Goal: Navigation & Orientation: Go to known website

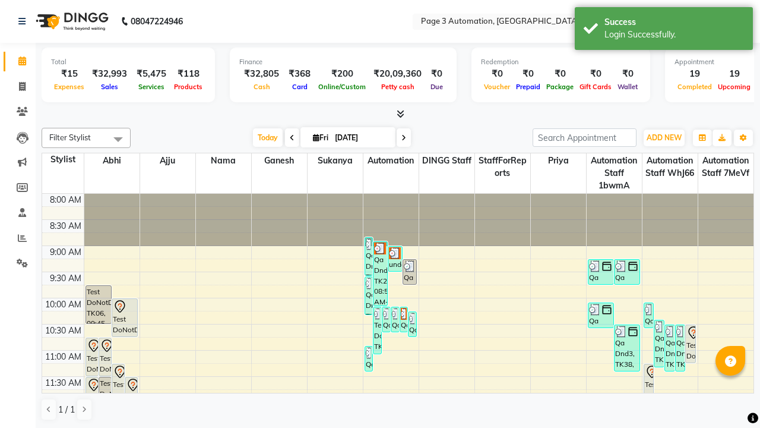
click at [740, 21] on icon at bounding box center [740, 21] width 8 height 8
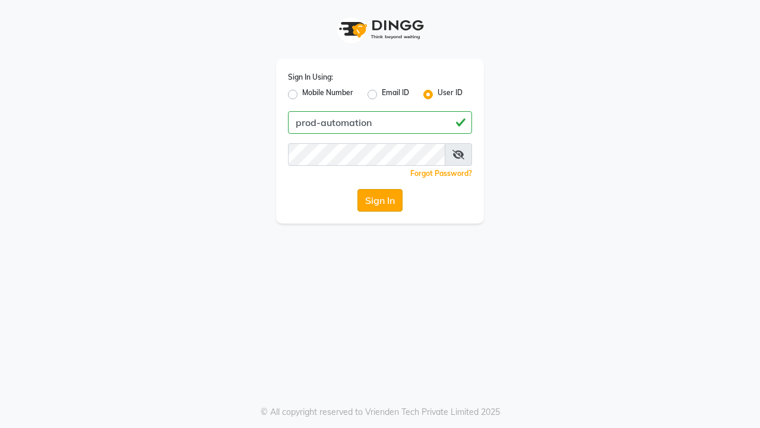
click at [380, 200] on button "Sign In" at bounding box center [379, 200] width 45 height 23
